Goal: Use online tool/utility: Utilize a website feature to perform a specific function

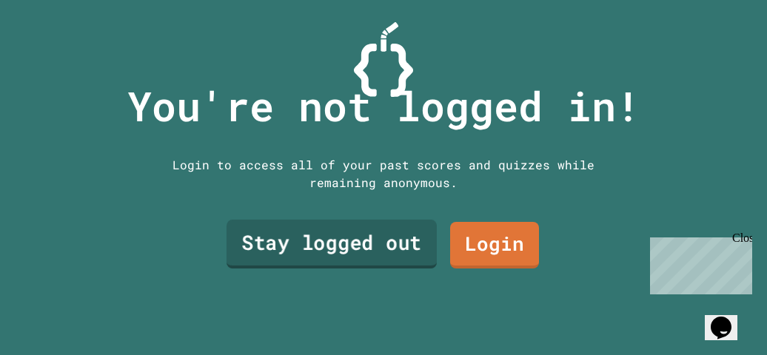
click at [340, 244] on link "Stay logged out" at bounding box center [331, 244] width 210 height 49
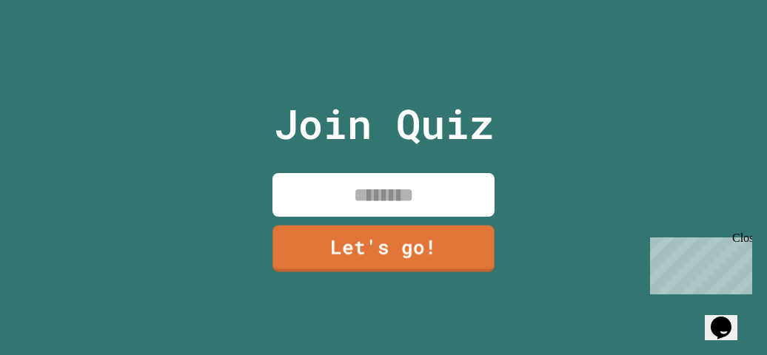
click at [343, 180] on input at bounding box center [383, 195] width 222 height 44
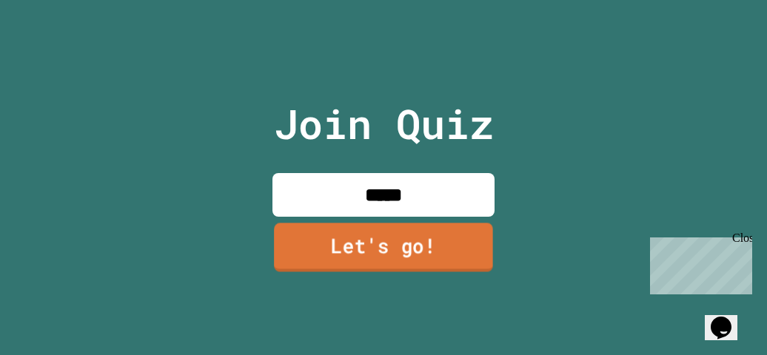
type input "*****"
click at [354, 240] on link "Let's go!" at bounding box center [383, 247] width 219 height 49
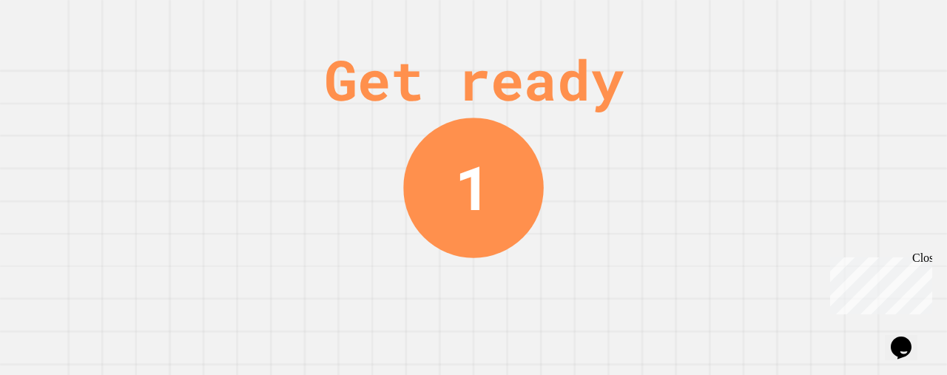
click at [624, 92] on div "Get ready" at bounding box center [474, 80] width 300 height 84
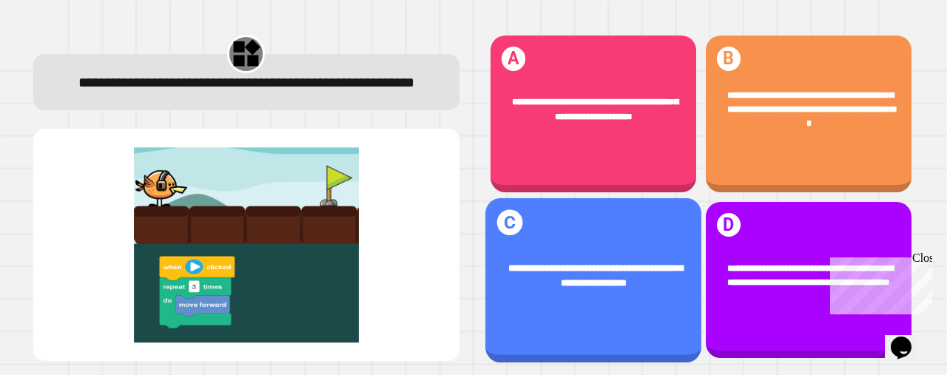
click at [500, 280] on div "**********" at bounding box center [593, 276] width 216 height 68
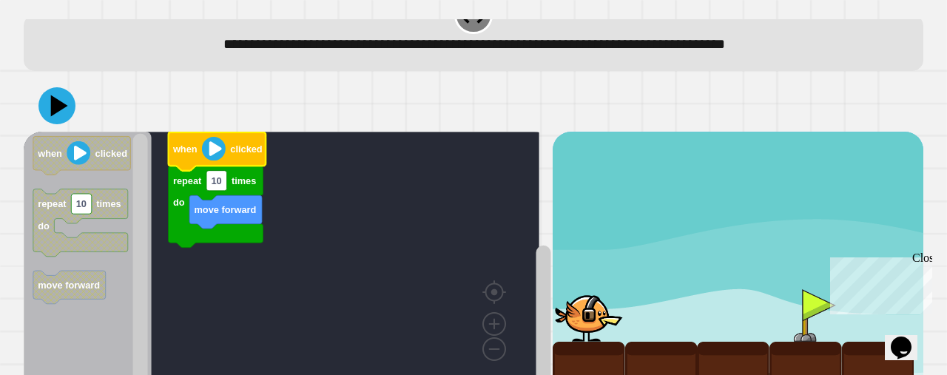
scroll to position [77, 0]
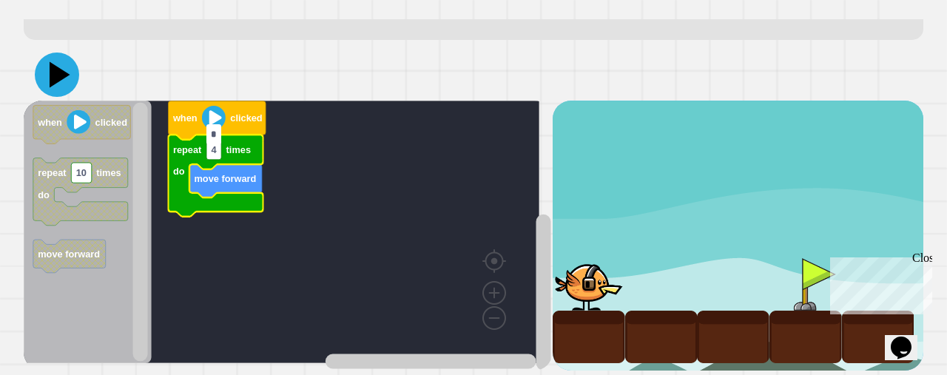
type input "*"
click at [61, 62] on icon at bounding box center [60, 75] width 21 height 26
click at [216, 140] on input "*" at bounding box center [213, 134] width 15 height 20
type input "*"
click at [61, 53] on icon at bounding box center [57, 75] width 44 height 44
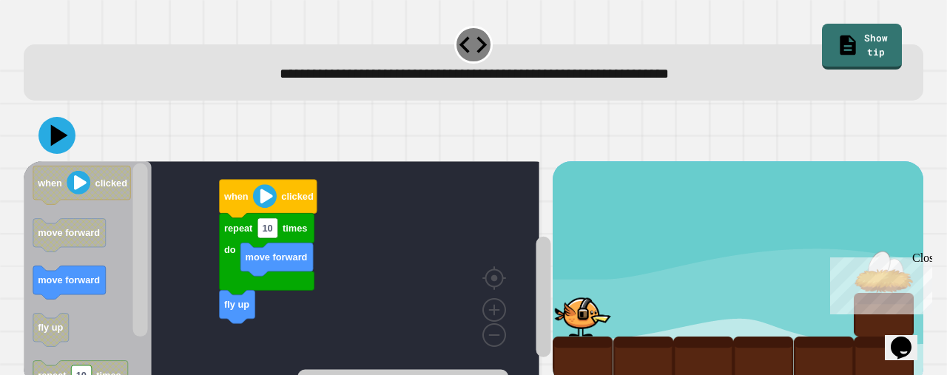
click at [377, 226] on rect "Blockly Workspace" at bounding box center [282, 270] width 516 height 219
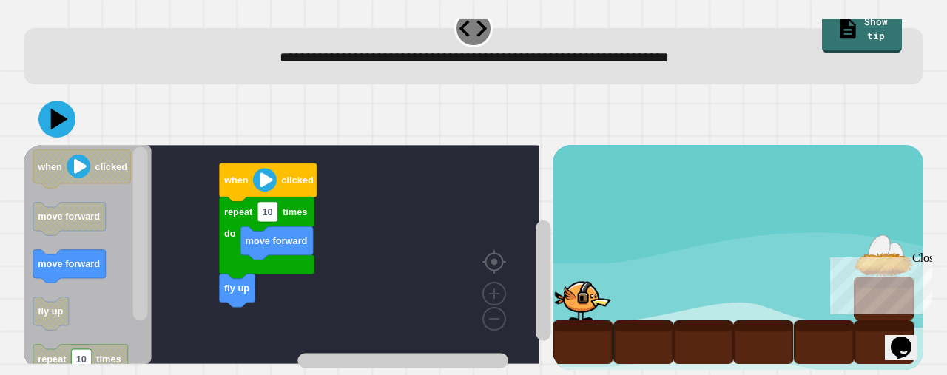
scroll to position [33, 0]
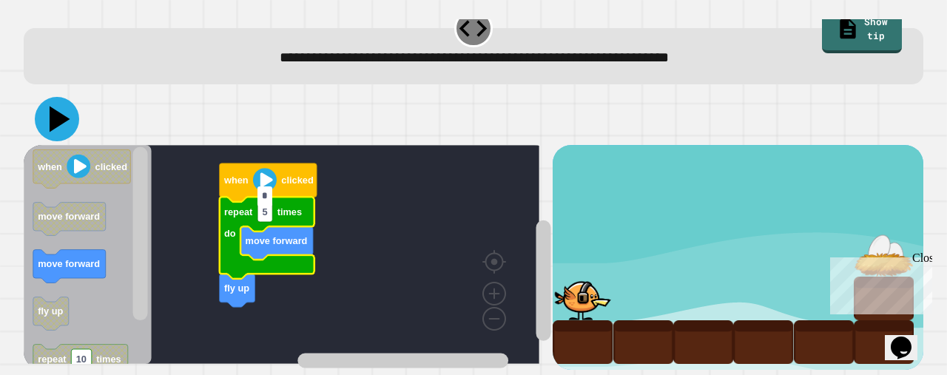
type input "*"
click at [55, 107] on icon at bounding box center [60, 120] width 21 height 26
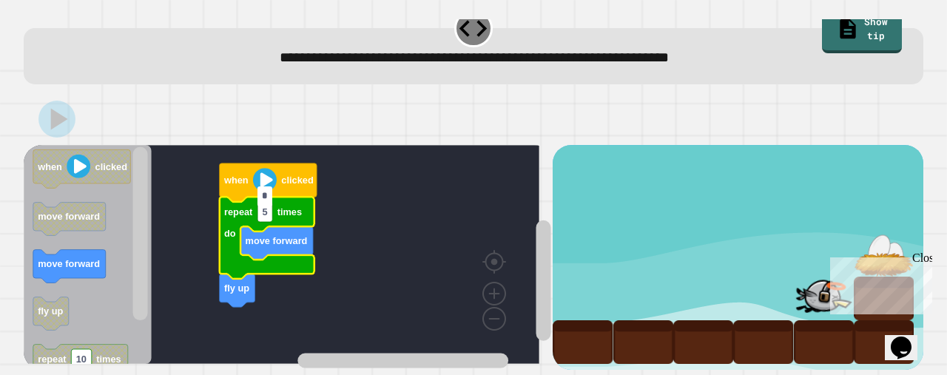
drag, startPoint x: 926, startPoint y: 258, endPoint x: 1751, endPoint y: 510, distance: 861.8
click at [766, 258] on div "Close" at bounding box center [921, 261] width 18 height 18
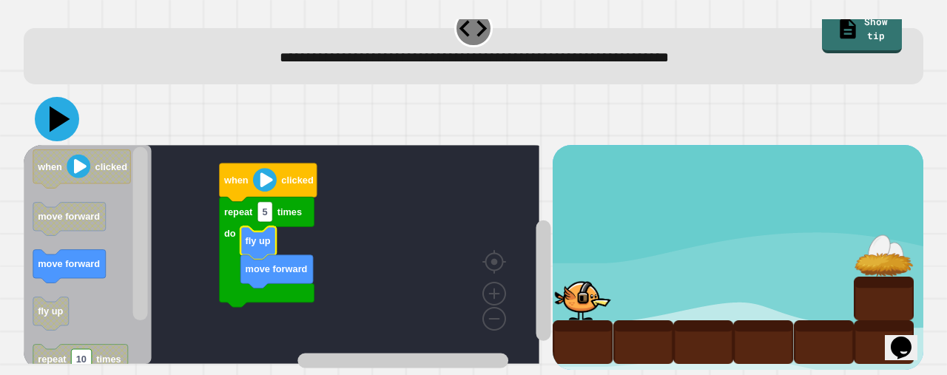
click at [53, 97] on button at bounding box center [57, 119] width 44 height 44
click at [127, 211] on icon "Blockly Workspace" at bounding box center [88, 254] width 128 height 219
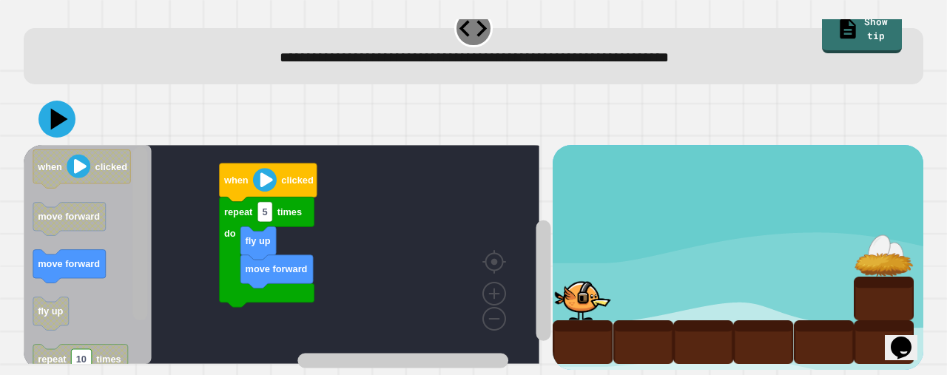
click at [134, 288] on g "Blockly Workspace" at bounding box center [140, 254] width 18 height 215
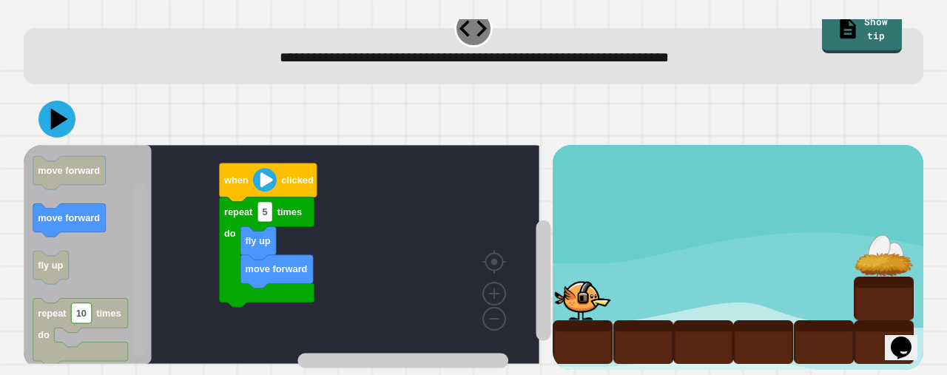
click at [142, 270] on rect "Blockly Workspace" at bounding box center [140, 270] width 15 height 174
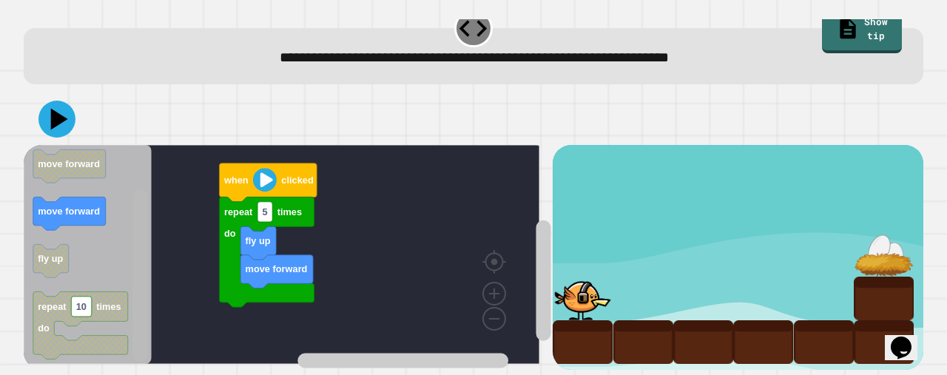
click at [121, 354] on div "**********" at bounding box center [473, 197] width 909 height 356
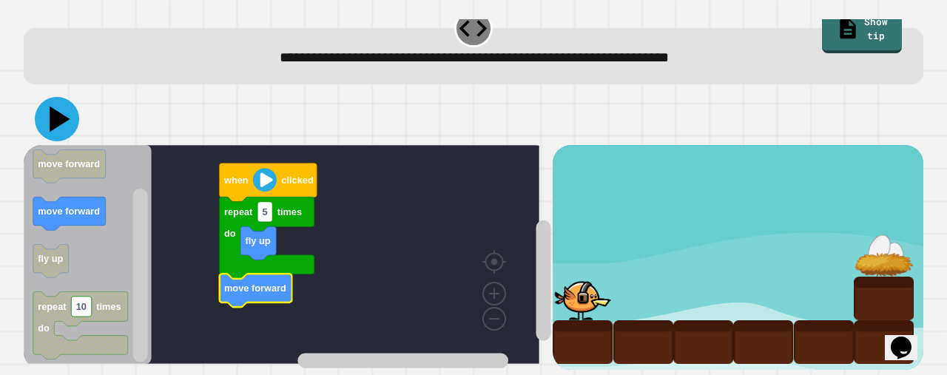
click at [44, 116] on icon at bounding box center [57, 119] width 44 height 44
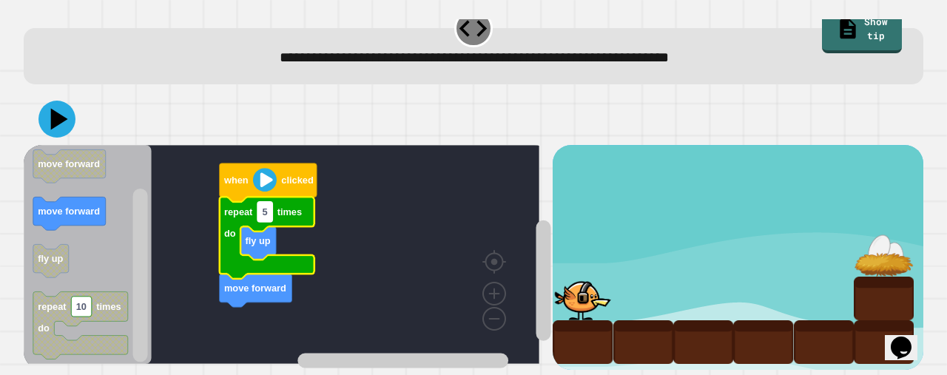
click at [272, 202] on rect "Blockly Workspace" at bounding box center [264, 212] width 15 height 20
click at [272, 199] on input "*" at bounding box center [264, 196] width 15 height 20
type input "*"
click at [61, 110] on icon at bounding box center [57, 119] width 44 height 44
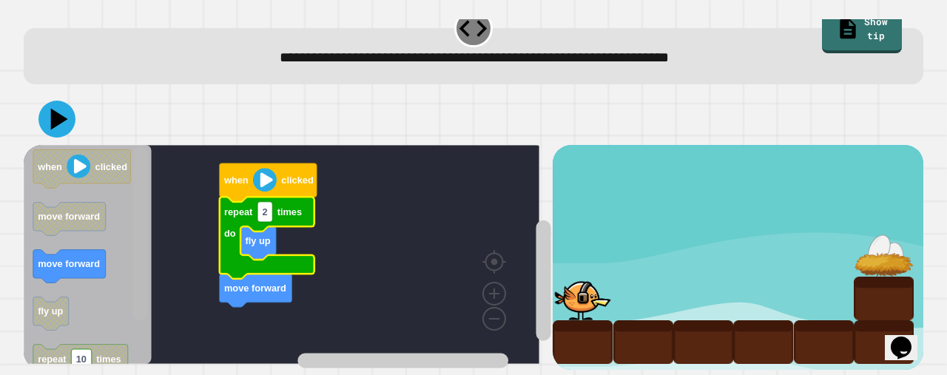
click at [126, 123] on div "when clicked repeat 2 times do move forward fly up when clicked move forward mo…" at bounding box center [474, 231] width 900 height 276
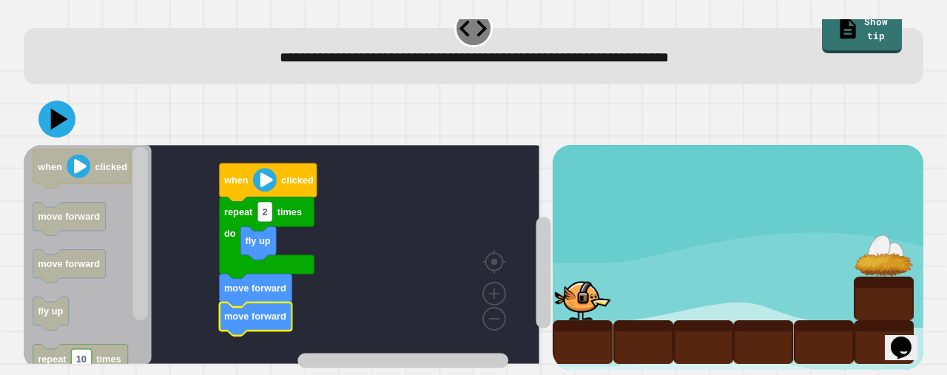
click at [152, 270] on rect "Blockly Workspace" at bounding box center [282, 254] width 516 height 219
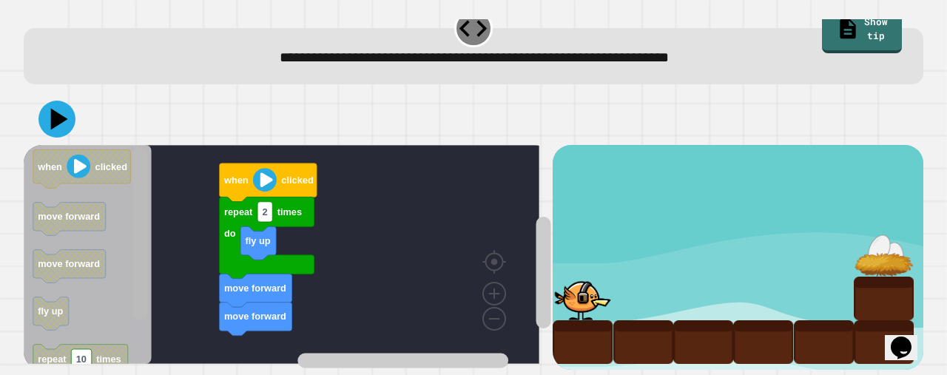
click at [135, 317] on rect "Blockly Workspace" at bounding box center [140, 254] width 18 height 215
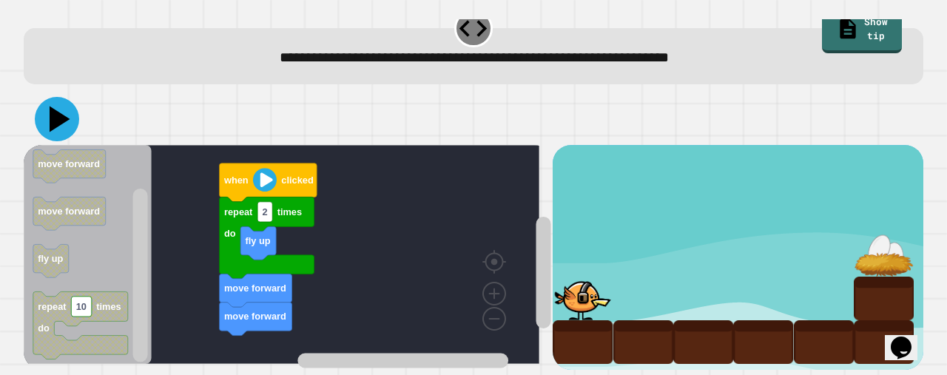
click at [69, 97] on icon at bounding box center [57, 119] width 44 height 44
click at [58, 15] on div "**********" at bounding box center [473, 187] width 947 height 375
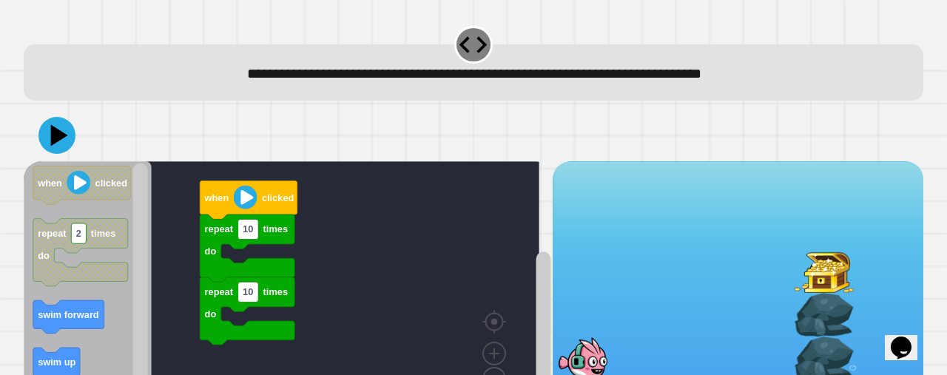
click at [425, 85] on div "**********" at bounding box center [474, 75] width 861 height 22
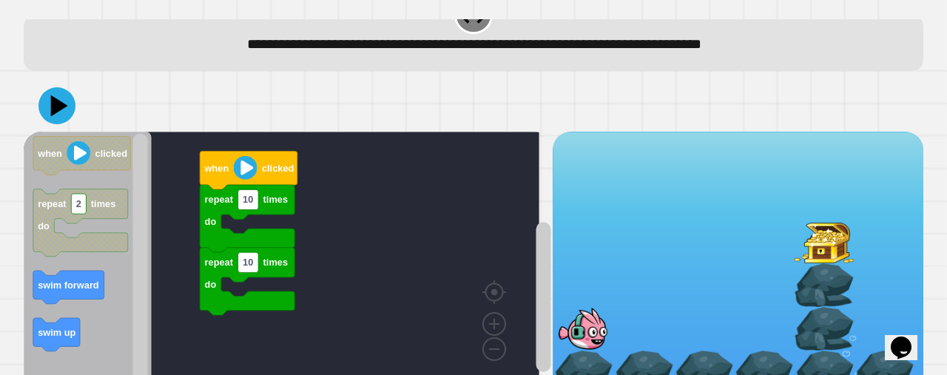
scroll to position [77, 0]
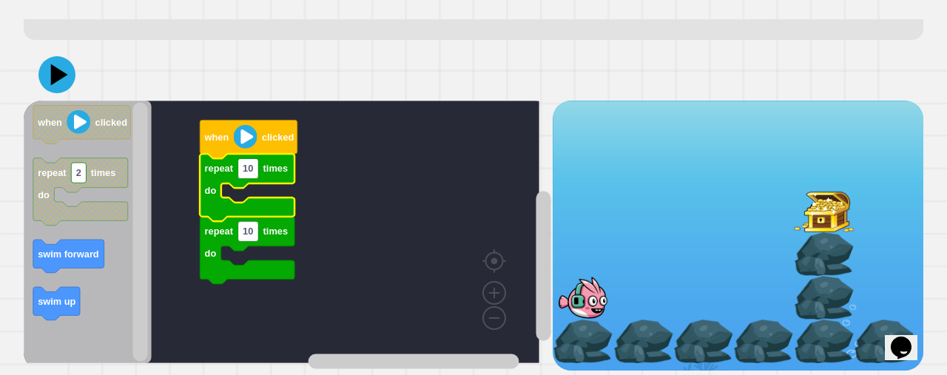
click at [253, 166] on icon "Blockly Workspace" at bounding box center [247, 187] width 95 height 67
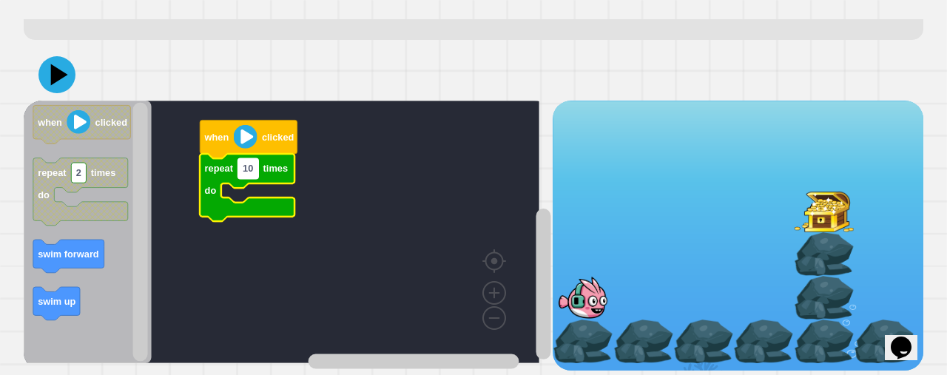
click at [248, 164] on text "10" at bounding box center [248, 169] width 10 height 11
type input "*"
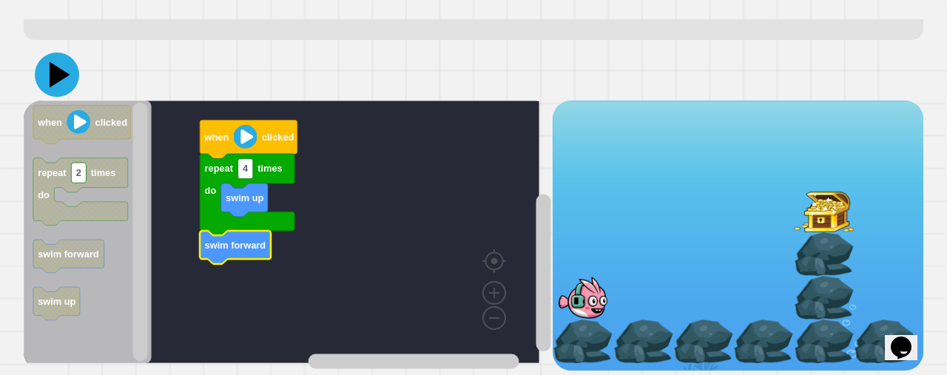
click at [57, 53] on icon at bounding box center [57, 75] width 44 height 44
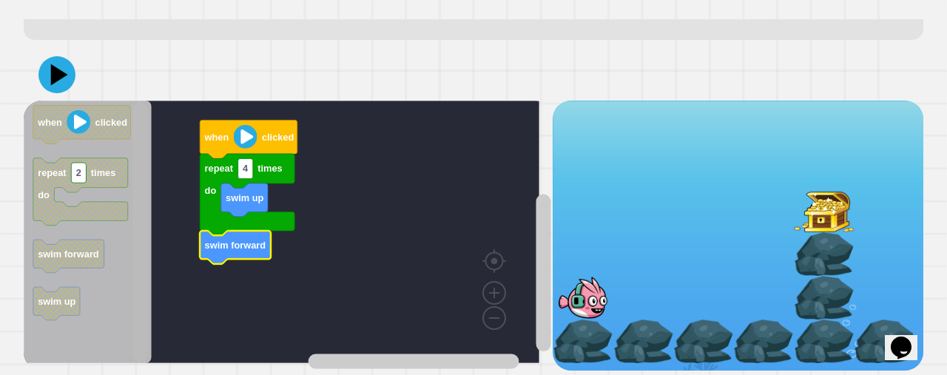
click at [133, 354] on div "**********" at bounding box center [473, 197] width 909 height 356
click at [116, 155] on icon "when clicked repeat 2 times do swim forward swim up" at bounding box center [88, 232] width 128 height 263
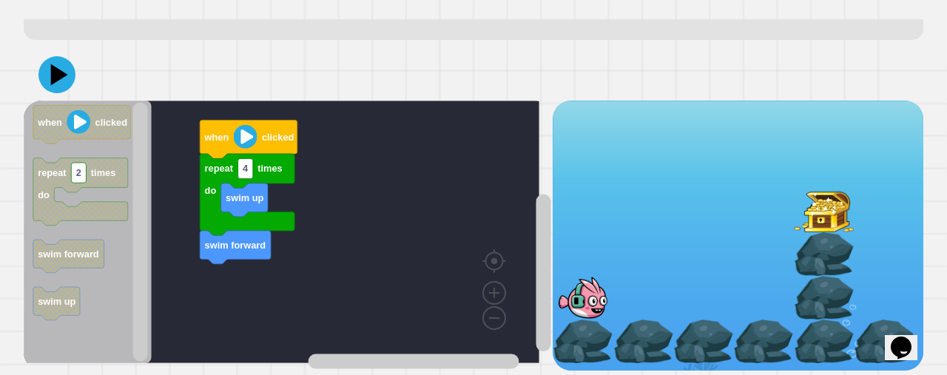
click at [294, 174] on div "when clicked repeat 4 times do swim up swim forward when clicked repeat 2 times…" at bounding box center [288, 235] width 529 height 269
click at [201, 189] on div "when clicked repeat 4 times do swim up swim forward when clicked repeat 2 times…" at bounding box center [288, 235] width 529 height 269
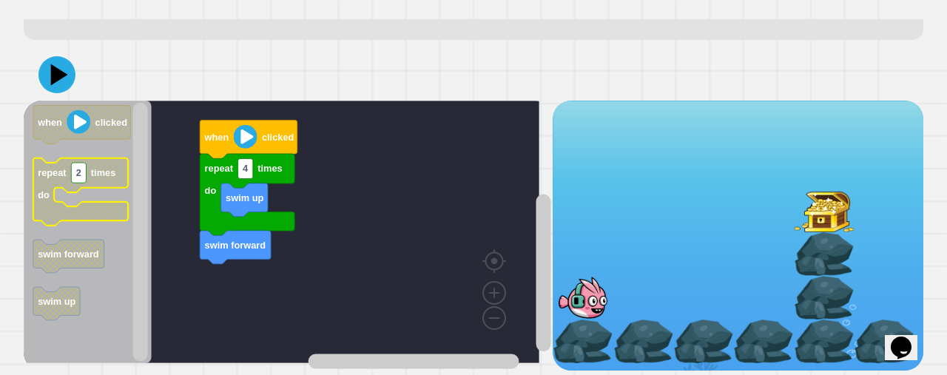
click at [104, 180] on g "when clicked repeat 2 times do swim forward swim up" at bounding box center [82, 213] width 98 height 215
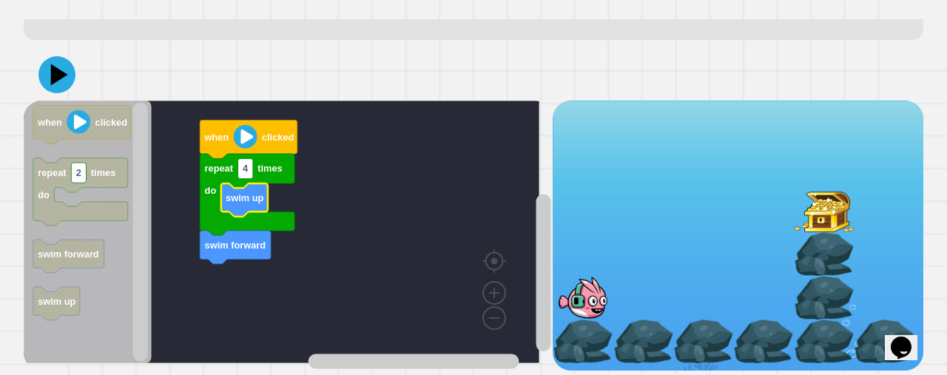
click at [198, 202] on rect "Blockly Workspace" at bounding box center [282, 232] width 516 height 263
click at [272, 272] on div "when clicked repeat 4 times do swim forward swim up when clicked repeat 2 times…" at bounding box center [288, 235] width 529 height 269
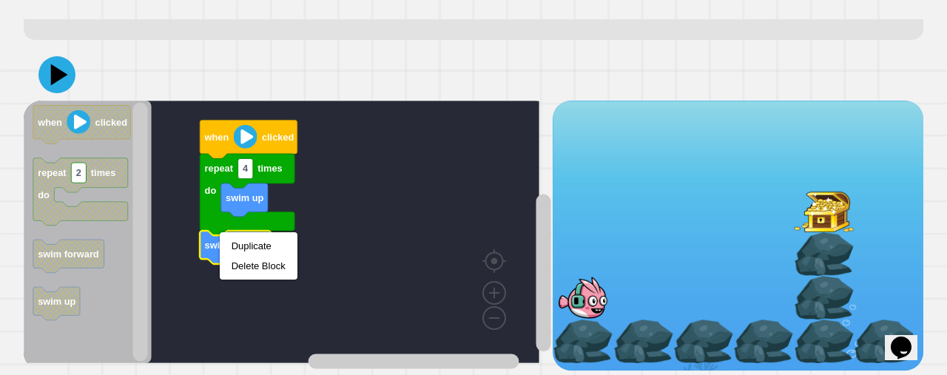
click at [192, 269] on rect "Blockly Workspace" at bounding box center [282, 232] width 516 height 263
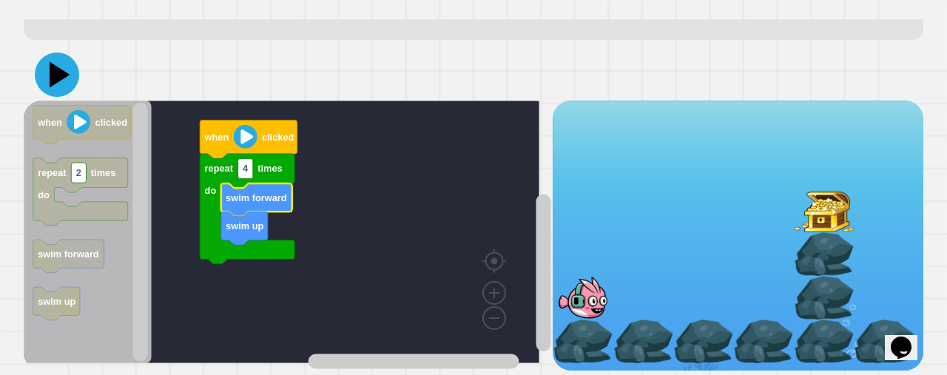
click at [59, 62] on icon at bounding box center [60, 75] width 21 height 26
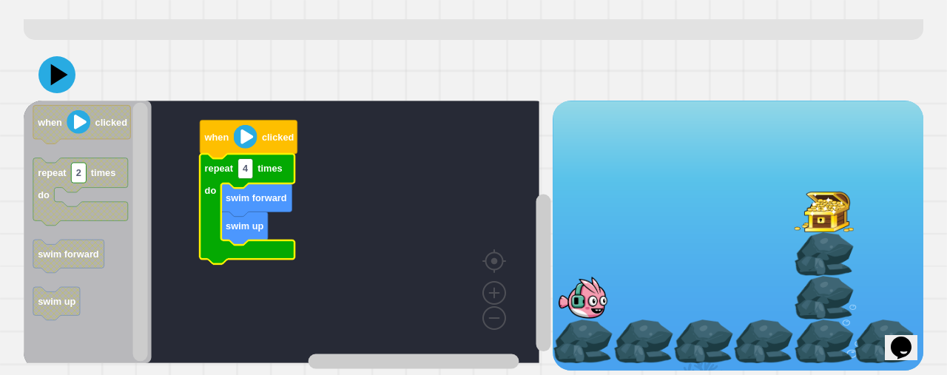
click at [254, 159] on icon "Blockly Workspace" at bounding box center [247, 209] width 95 height 110
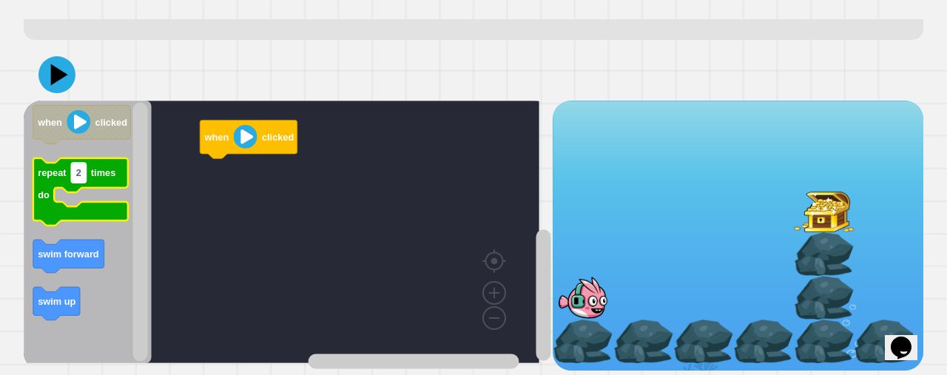
click at [80, 168] on text "2" at bounding box center [78, 173] width 5 height 11
type input "*"
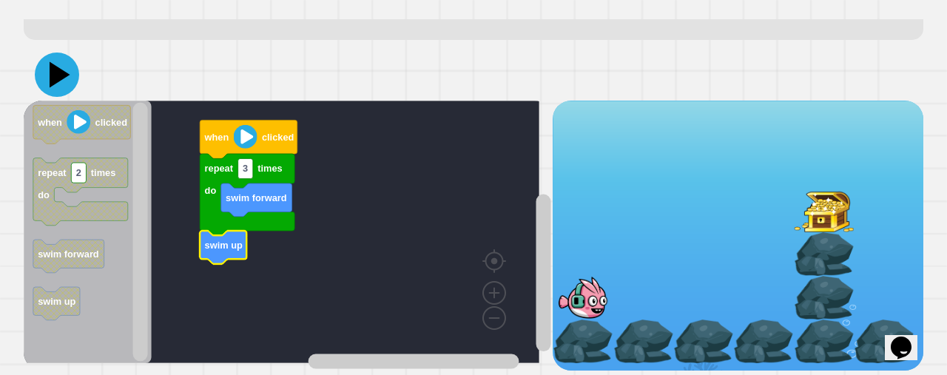
click at [61, 67] on icon at bounding box center [57, 75] width 44 height 44
click at [0, 124] on div "**********" at bounding box center [473, 187] width 947 height 375
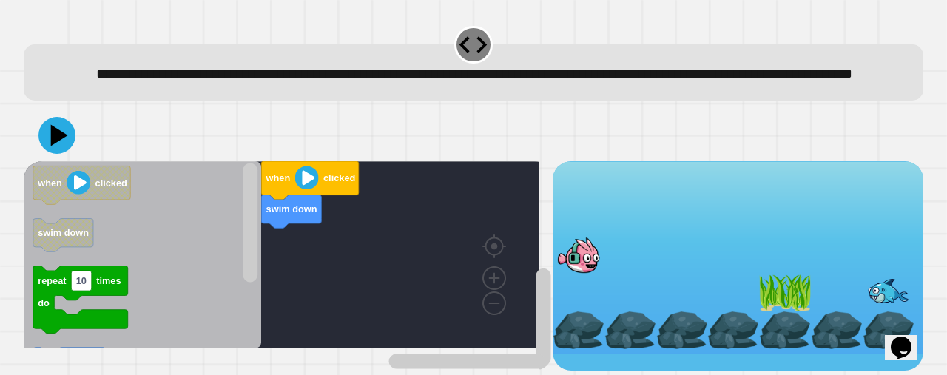
click at [352, 161] on div at bounding box center [474, 136] width 900 height 52
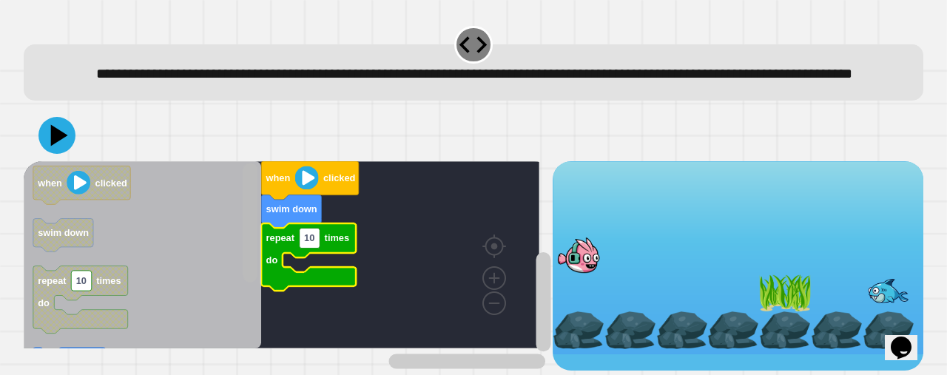
click at [249, 190] on rect "Blockly Workspace" at bounding box center [250, 223] width 15 height 119
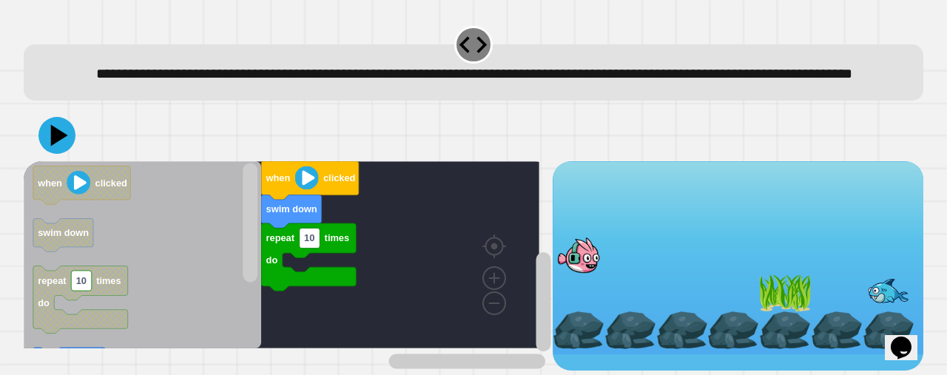
click at [234, 257] on icon "Blockly Workspace" at bounding box center [143, 254] width 238 height 187
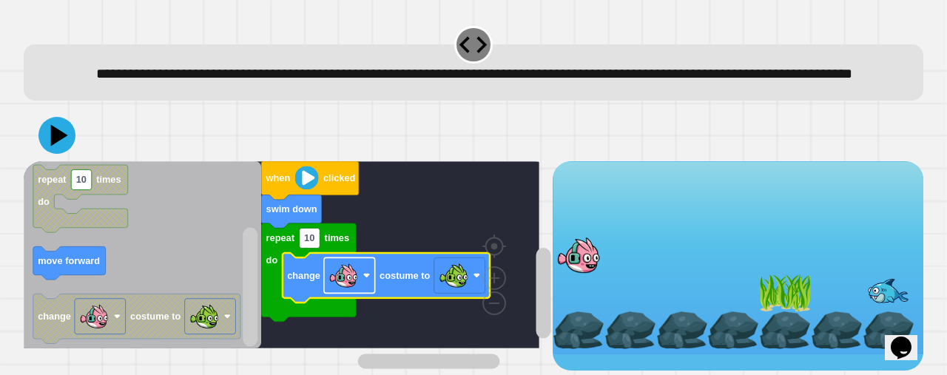
click at [354, 285] on image "Blockly Workspace" at bounding box center [344, 276] width 30 height 30
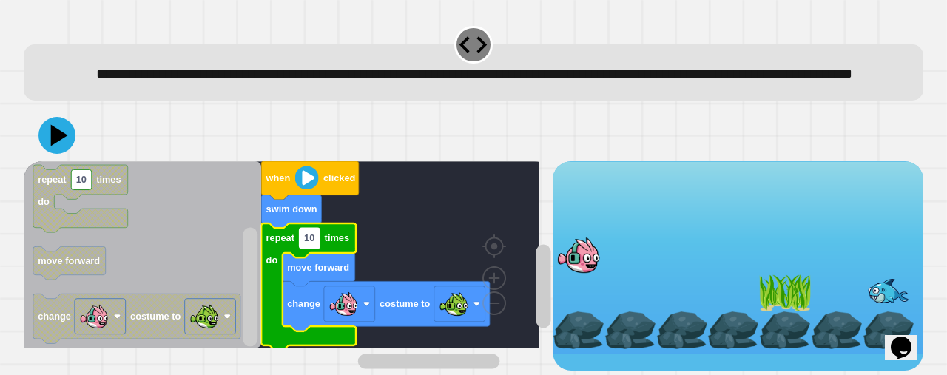
click at [314, 241] on text "10" at bounding box center [309, 238] width 10 height 11
type input "*"
click at [47, 140] on icon at bounding box center [57, 135] width 44 height 44
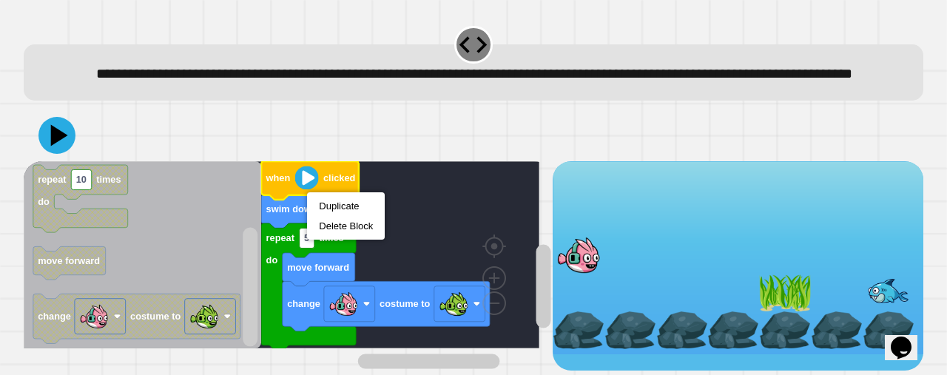
click at [300, 184] on image "Blockly Workspace" at bounding box center [307, 178] width 24 height 24
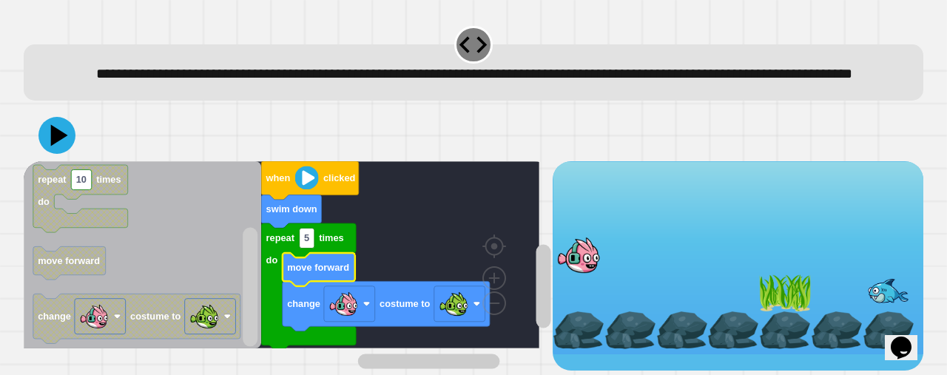
click at [465, 274] on rect "Blockly Workspace" at bounding box center [282, 254] width 516 height 187
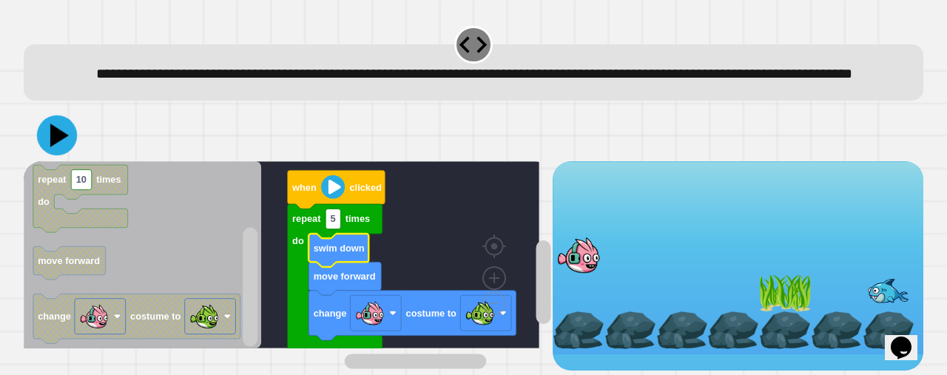
drag, startPoint x: 40, startPoint y: 123, endPoint x: 363, endPoint y: 115, distance: 323.4
click at [363, 115] on div at bounding box center [474, 136] width 900 height 52
click at [60, 138] on icon at bounding box center [60, 136] width 21 height 26
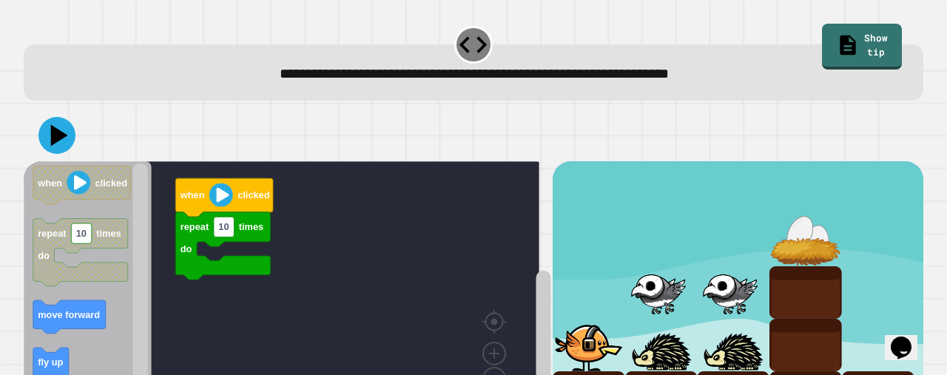
click at [375, 154] on div at bounding box center [474, 136] width 900 height 52
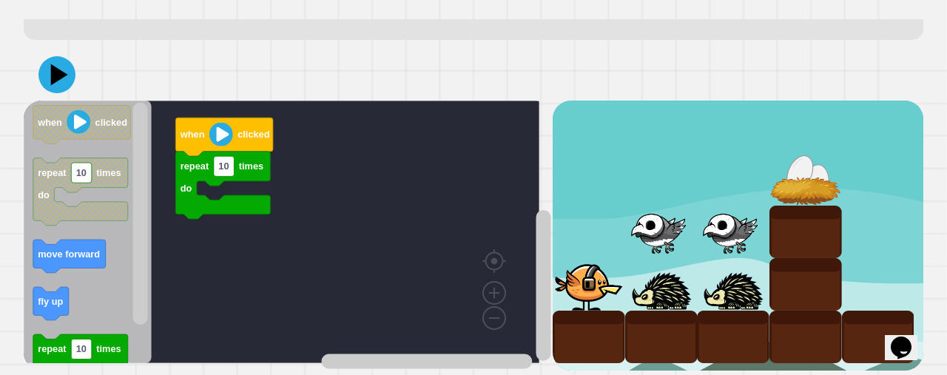
scroll to position [77, 0]
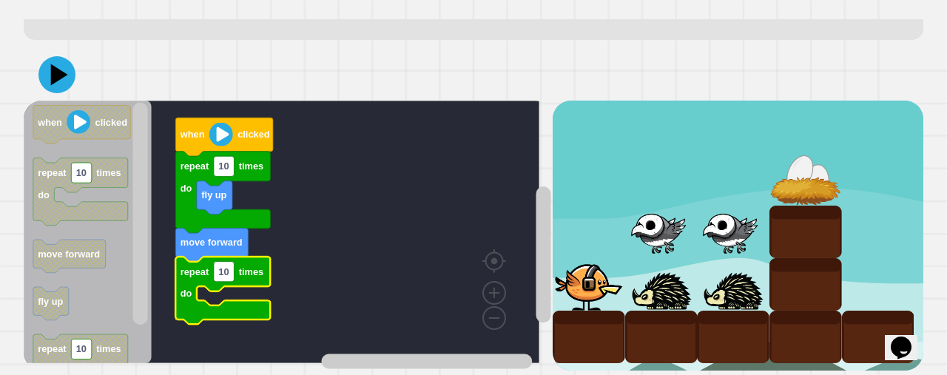
click at [228, 272] on rect "Blockly Workspace" at bounding box center [282, 232] width 516 height 263
type input "*"
click at [238, 162] on icon "Blockly Workspace" at bounding box center [222, 192] width 95 height 81
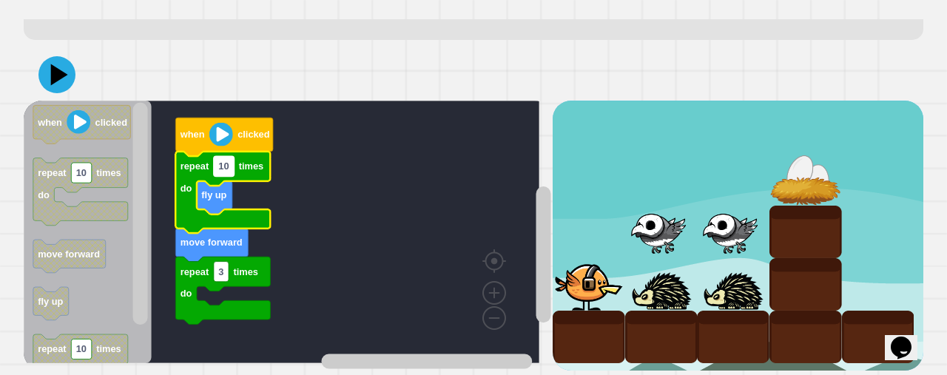
click at [226, 158] on rect "Blockly Workspace" at bounding box center [224, 167] width 21 height 20
type input "*"
click at [53, 62] on icon at bounding box center [60, 75] width 21 height 26
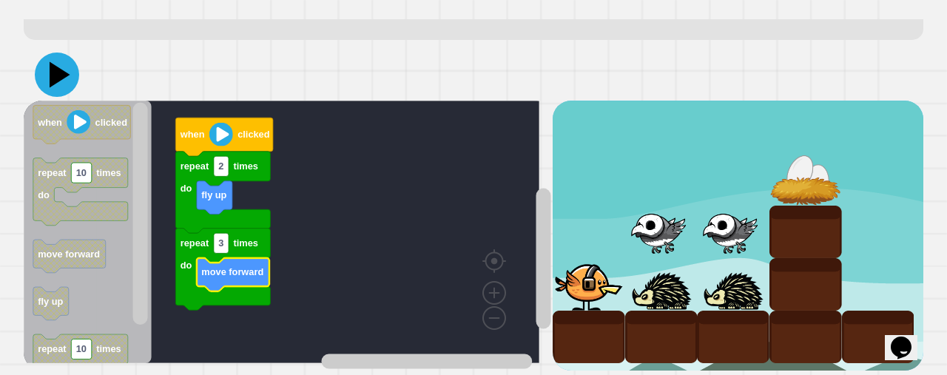
click at [56, 64] on icon at bounding box center [60, 75] width 21 height 26
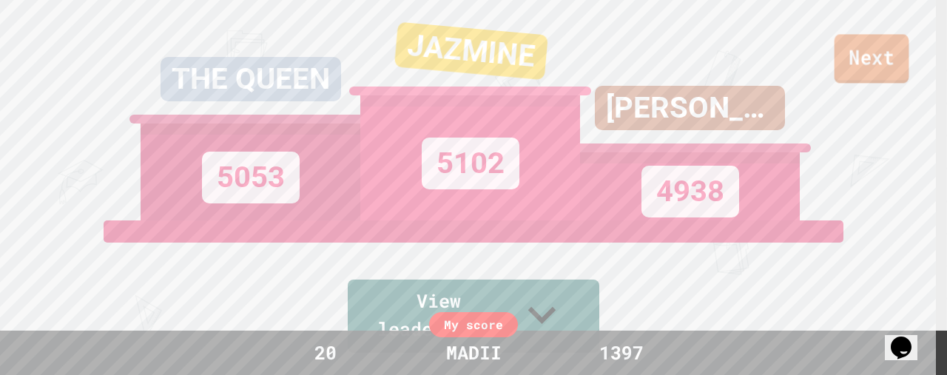
click at [766, 46] on link "Next" at bounding box center [872, 58] width 75 height 49
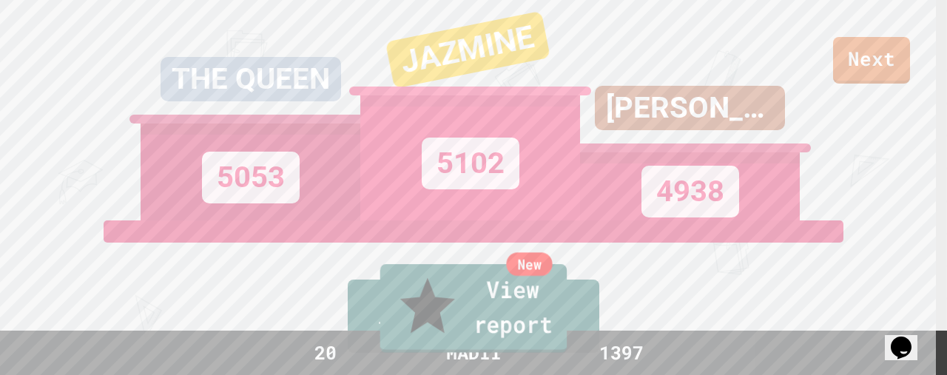
click at [527, 317] on link "New View report" at bounding box center [473, 308] width 187 height 89
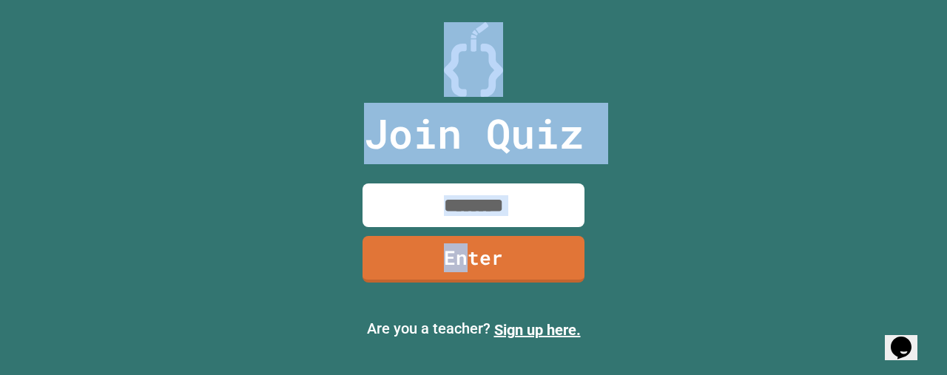
drag, startPoint x: 469, startPoint y: 264, endPoint x: 397, endPoint y: 92, distance: 186.7
click at [397, 92] on div "Join Quiz Enter Are you a teacher? Sign up here." at bounding box center [473, 187] width 947 height 375
